Goal: Navigation & Orientation: Understand site structure

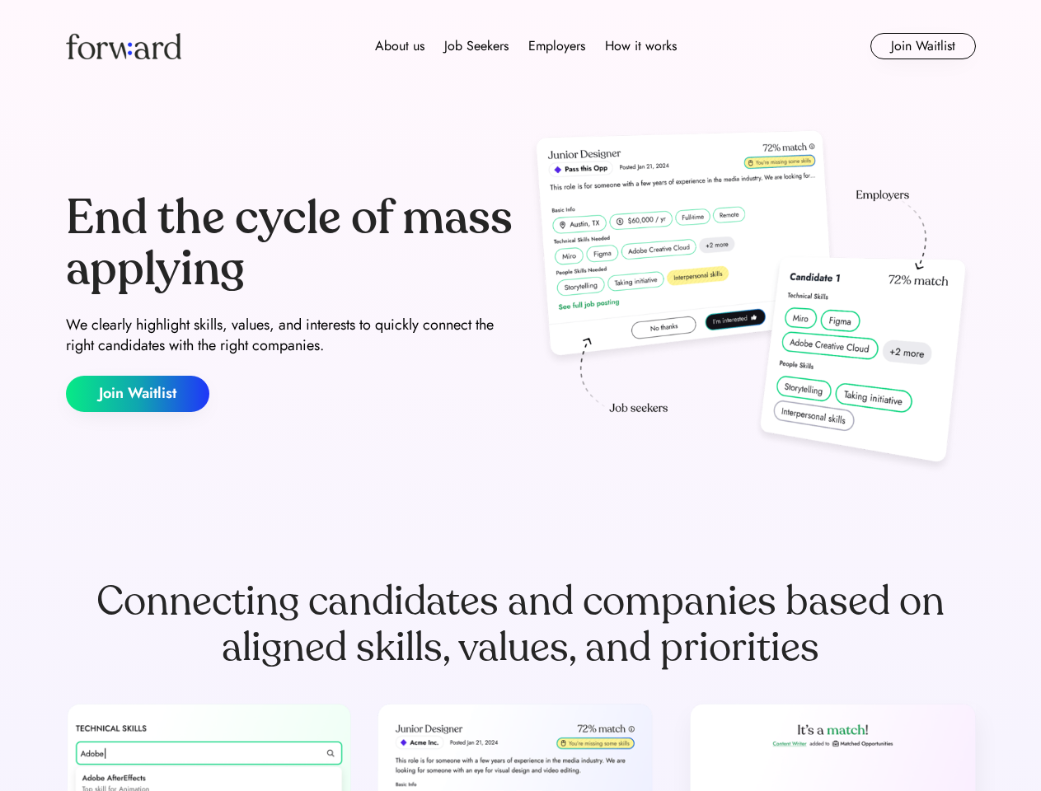
click at [520, 395] on div "End the cycle of mass applying We clearly highlight skills, values, and interes…" at bounding box center [521, 302] width 910 height 354
click at [521, 46] on div "About us Job Seekers Employers How it works" at bounding box center [525, 46] width 649 height 20
click at [124, 46] on img at bounding box center [123, 46] width 115 height 26
click at [526, 46] on div "About us Job Seekers Employers How it works" at bounding box center [525, 46] width 649 height 20
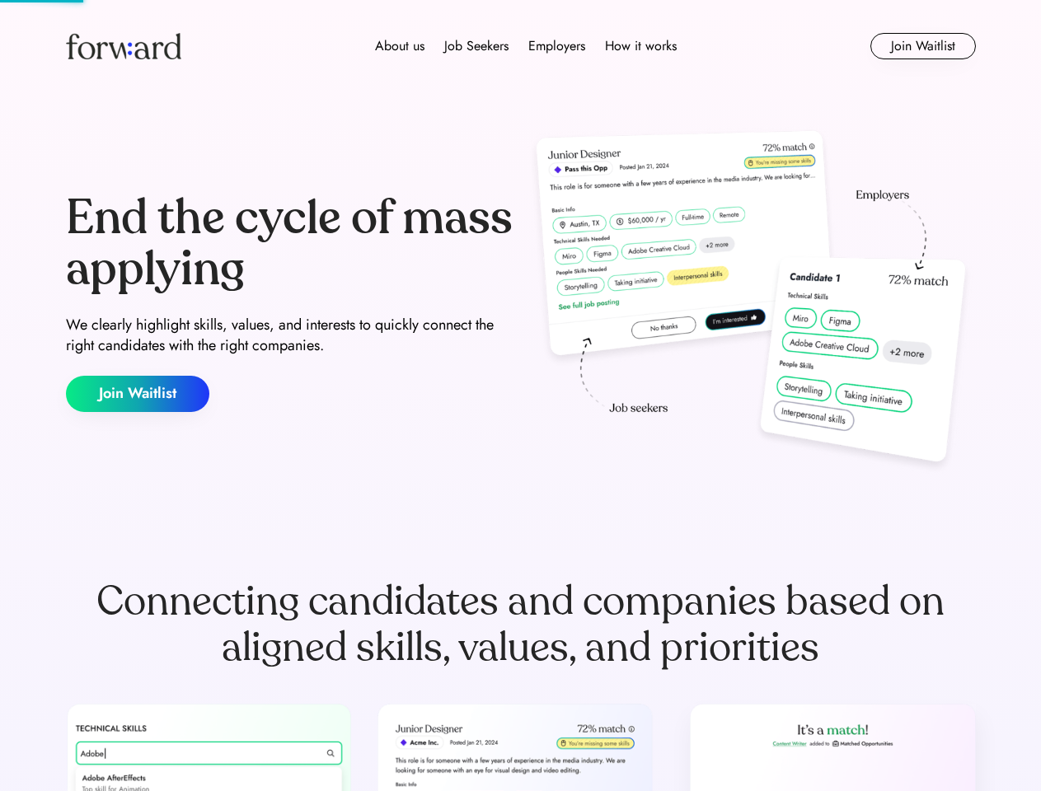
click at [400, 46] on div "About us" at bounding box center [399, 46] width 49 height 20
click at [476, 46] on div "Job Seekers" at bounding box center [476, 46] width 64 height 20
click at [556, 46] on div "Employers" at bounding box center [556, 46] width 57 height 20
click at [639, 46] on div "How it works" at bounding box center [641, 46] width 72 height 20
click at [922, 46] on button "Join Waitlist" at bounding box center [922, 46] width 105 height 26
